Goal: Use online tool/utility: Utilize a website feature to perform a specific function

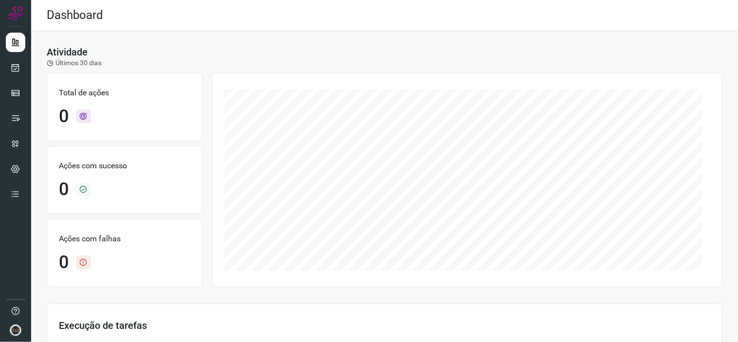
click at [20, 62] on link at bounding box center [15, 67] width 19 height 19
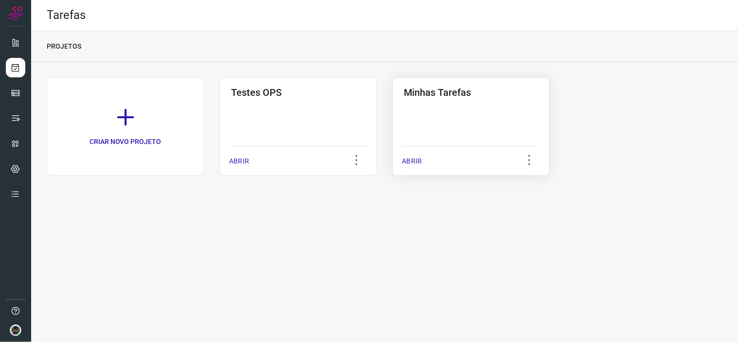
click at [420, 135] on div "Minhas Tarefas ABRIR" at bounding box center [471, 126] width 157 height 98
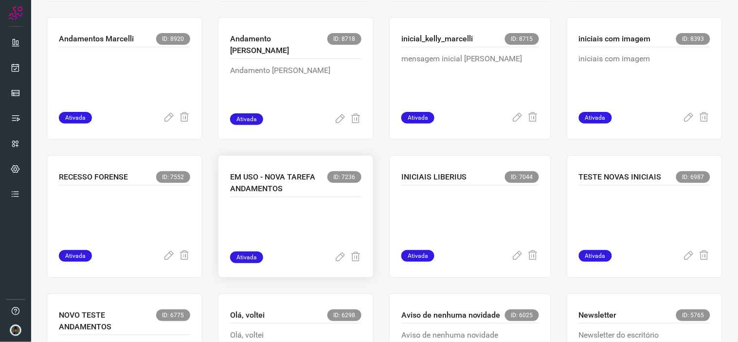
scroll to position [507, 0]
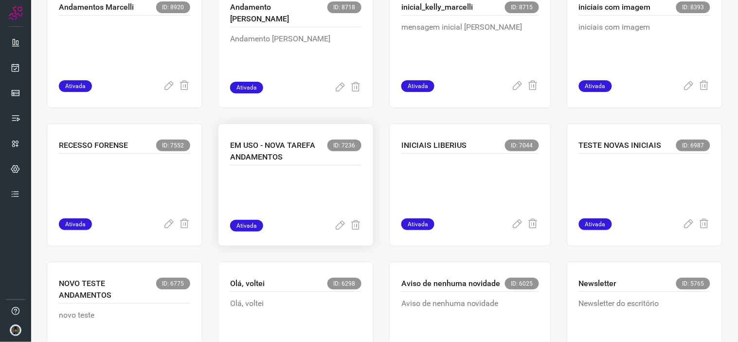
click at [310, 212] on p at bounding box center [295, 195] width 131 height 49
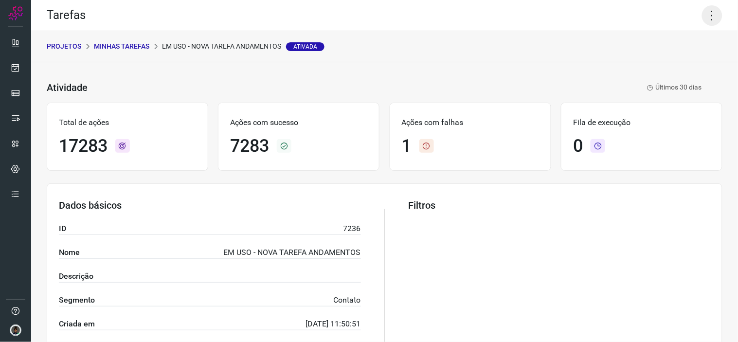
click at [704, 14] on icon at bounding box center [712, 15] width 20 height 20
click at [685, 67] on li "Executar" at bounding box center [670, 63] width 89 height 16
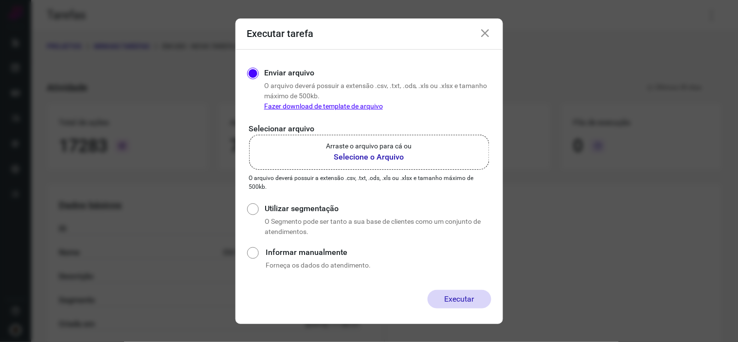
click at [410, 156] on b "Selecione o Arquivo" at bounding box center [370, 157] width 86 height 12
click at [0, 0] on input "Arraste o arquivo para cá ou Selecione o Arquivo" at bounding box center [0, 0] width 0 height 0
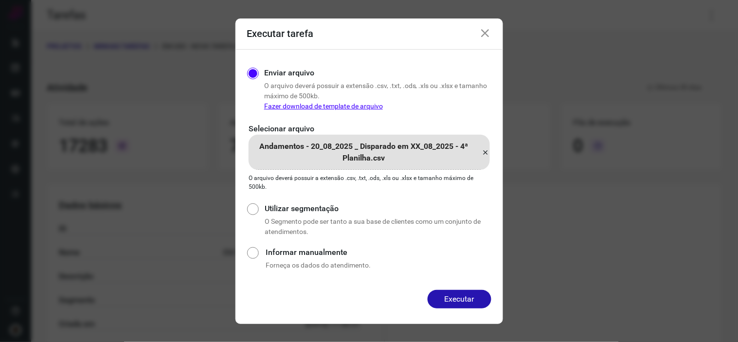
click at [462, 303] on button "Executar" at bounding box center [460, 299] width 64 height 18
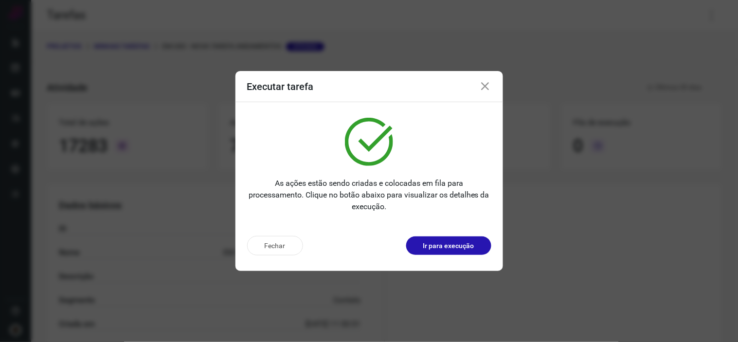
click at [489, 78] on div "Executar tarefa" at bounding box center [370, 86] width 268 height 31
click at [488, 83] on icon at bounding box center [486, 87] width 12 height 12
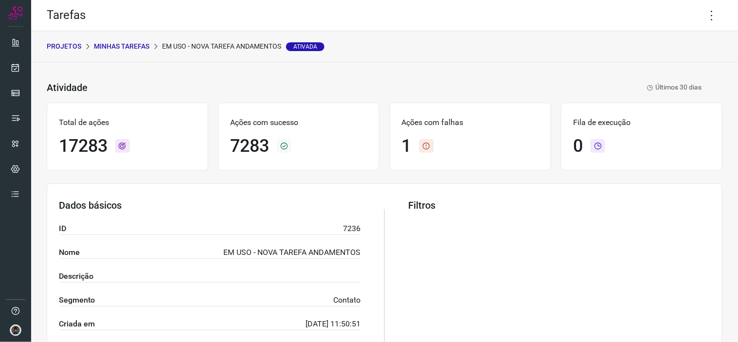
click at [121, 50] on p "Minhas Tarefas" at bounding box center [121, 46] width 55 height 10
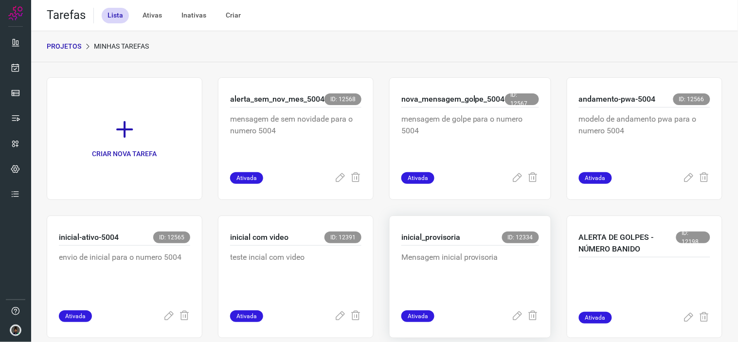
click at [420, 260] on p "Mensagem inicial provisoria" at bounding box center [471, 276] width 138 height 49
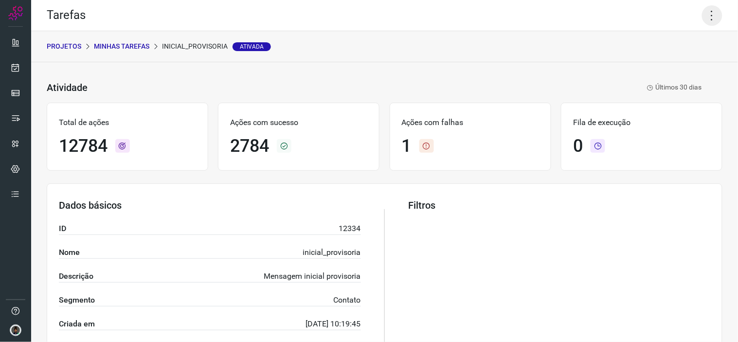
click at [709, 12] on icon at bounding box center [712, 15] width 20 height 20
click at [674, 62] on li "Executar" at bounding box center [670, 63] width 89 height 16
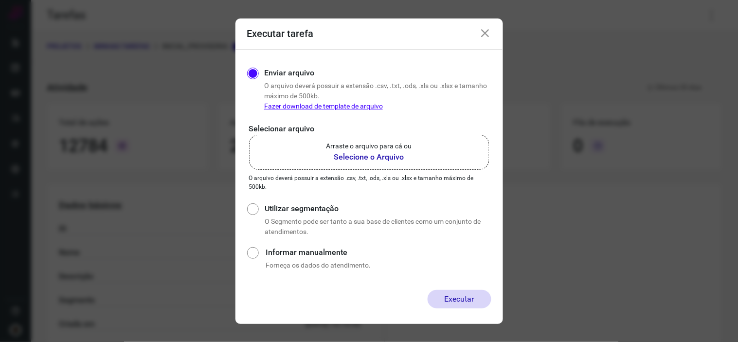
click at [385, 156] on b "Selecione o Arquivo" at bounding box center [370, 157] width 86 height 12
click at [0, 0] on input "Arraste o arquivo para cá ou Selecione o Arquivo" at bounding box center [0, 0] width 0 height 0
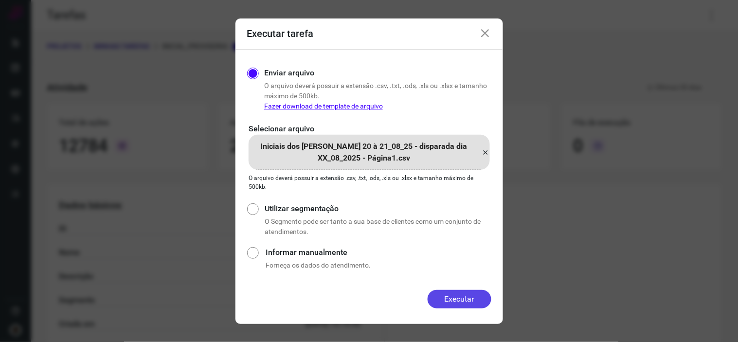
click at [463, 295] on button "Executar" at bounding box center [460, 299] width 64 height 18
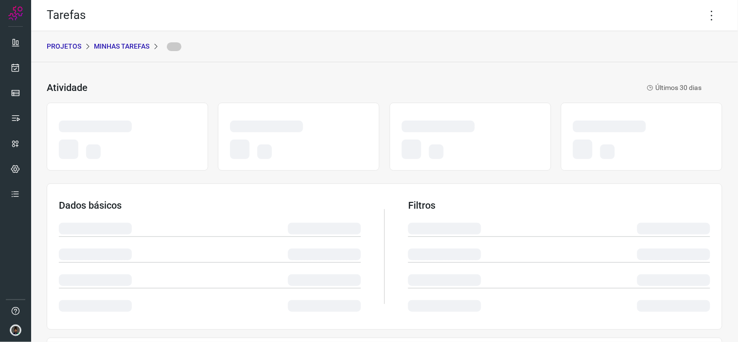
click at [372, 36] on div "PROJETOS Minhas Tarefas" at bounding box center [384, 46] width 707 height 31
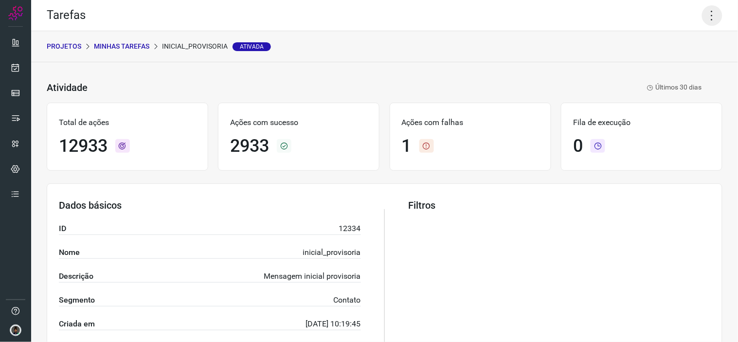
click at [705, 14] on icon at bounding box center [712, 15] width 20 height 20
click at [672, 63] on li "Executar" at bounding box center [670, 63] width 89 height 16
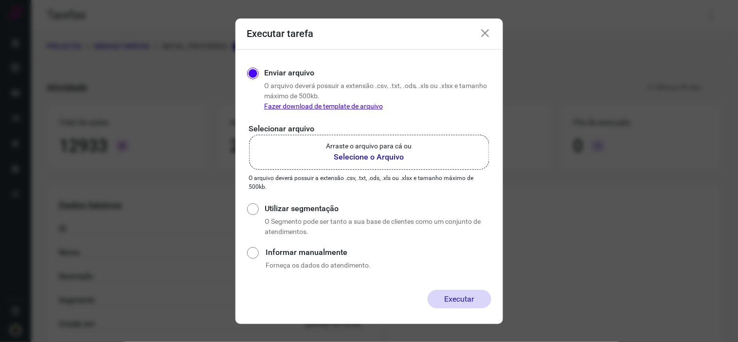
click at [370, 167] on label "Arraste o arquivo para cá ou Selecione o Arquivo" at bounding box center [369, 152] width 240 height 35
click at [0, 0] on input "Arraste o arquivo para cá ou Selecione o Arquivo" at bounding box center [0, 0] width 0 height 0
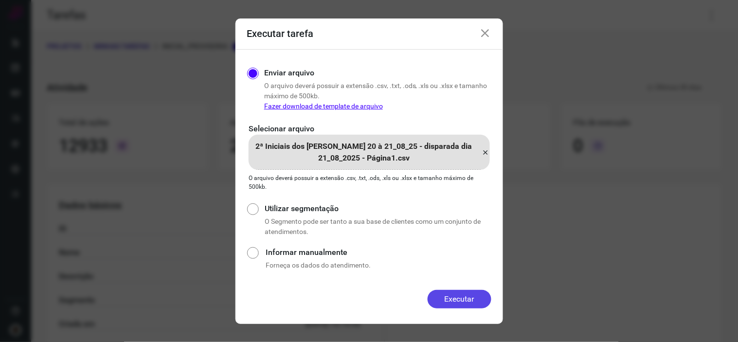
click at [459, 298] on button "Executar" at bounding box center [460, 299] width 64 height 18
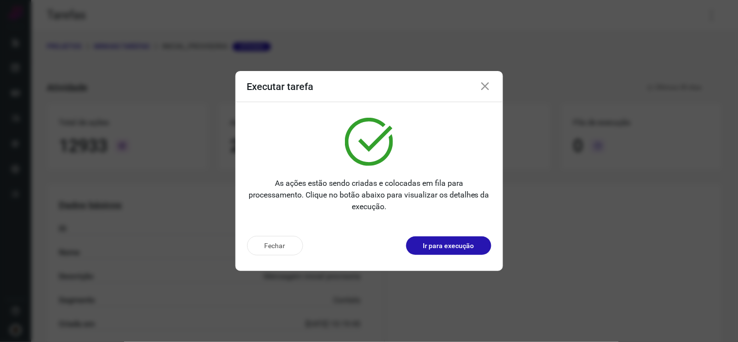
click at [484, 89] on icon at bounding box center [486, 87] width 12 height 12
